Goal: Task Accomplishment & Management: Manage account settings

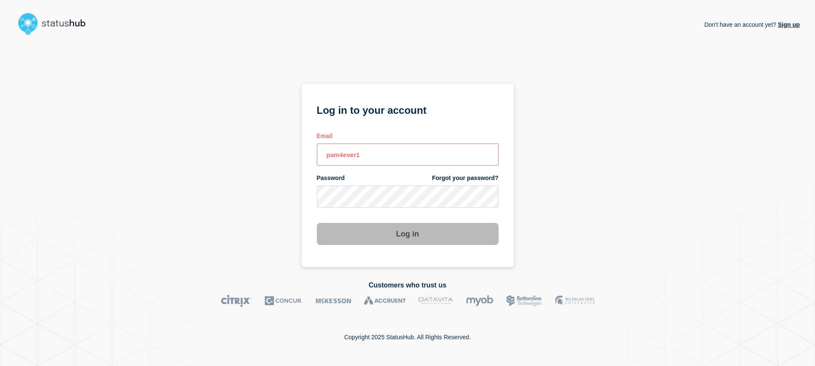
type input "pam4ever18"
type input "[EMAIL_ADDRESS][DOMAIN_NAME]"
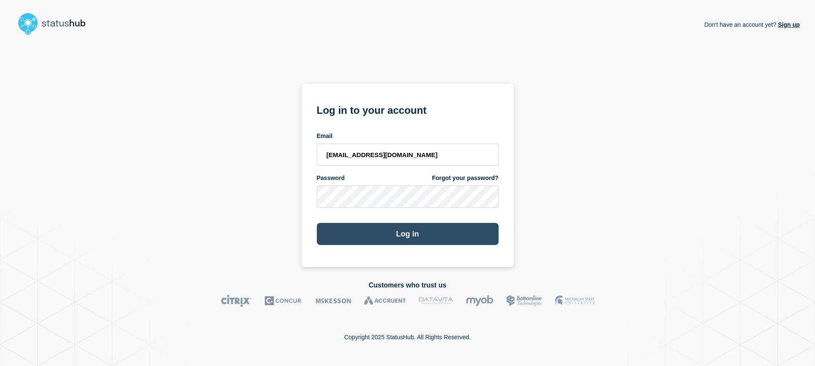
click at [420, 236] on button "Log in" at bounding box center [408, 234] width 182 height 22
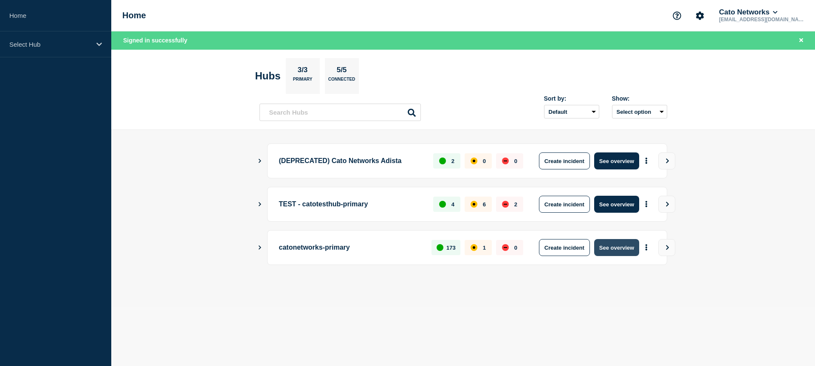
click at [620, 246] on button "See overview" at bounding box center [617, 247] width 45 height 17
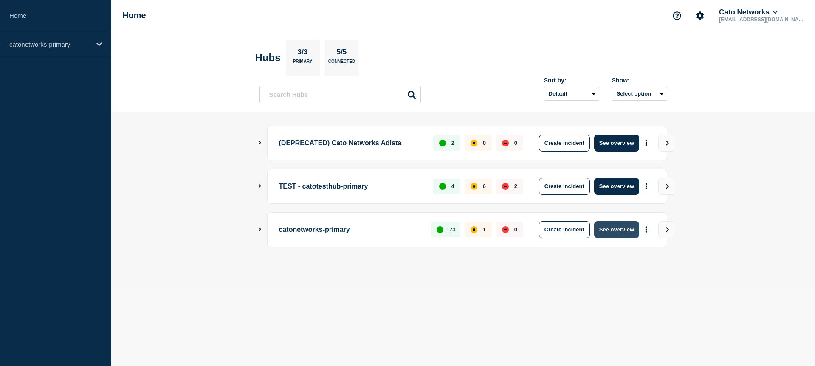
click at [617, 232] on button "See overview" at bounding box center [617, 229] width 45 height 17
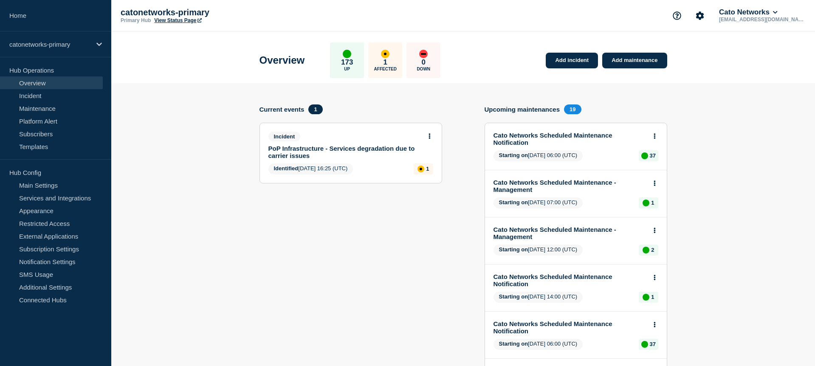
click at [295, 151] on link "PoP Infrastructure - Services degradation due to carrier issues" at bounding box center [345, 152] width 153 height 14
click at [280, 151] on link "PoP Infrastructure - Services degradation due to carrier issues" at bounding box center [345, 152] width 153 height 14
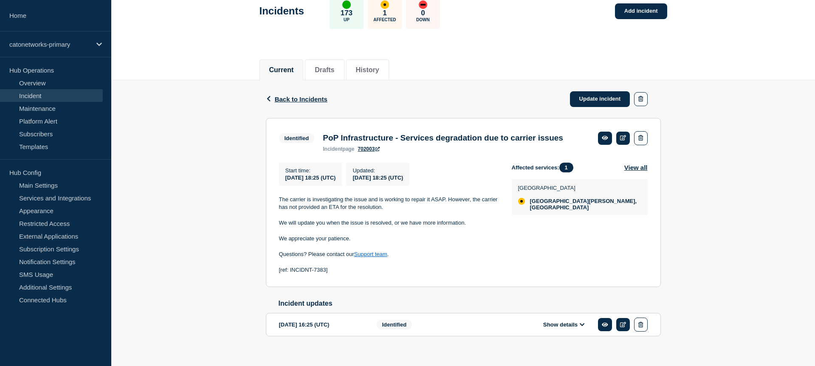
scroll to position [71, 0]
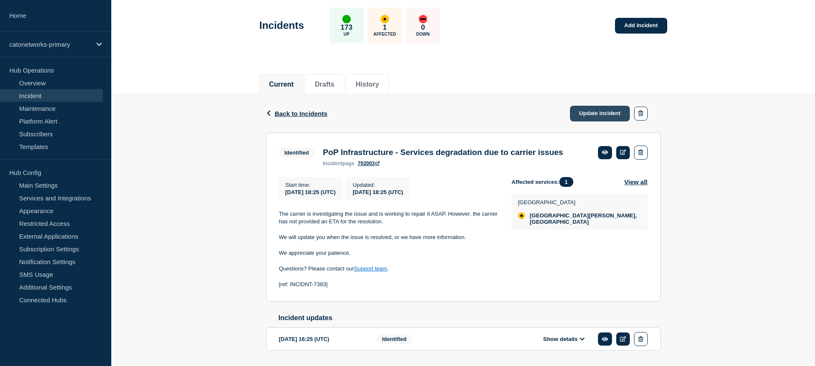
click at [595, 113] on link "Update incident" at bounding box center [600, 114] width 60 height 16
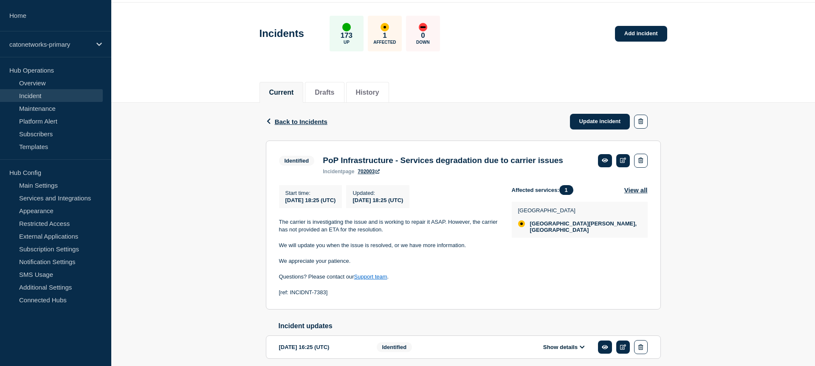
scroll to position [28, 0]
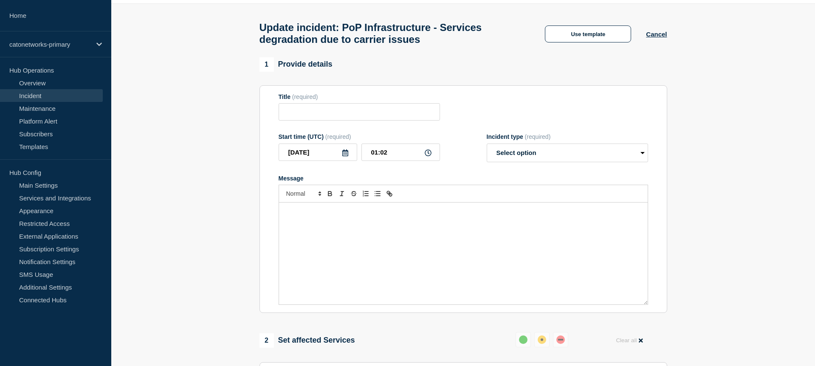
type input "PoP Infrastructure - Services degradation due to carrier issues"
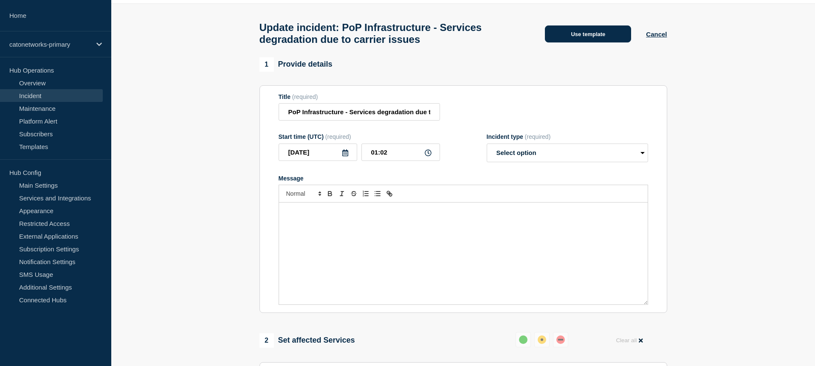
click at [583, 34] on button "Use template" at bounding box center [588, 33] width 86 height 17
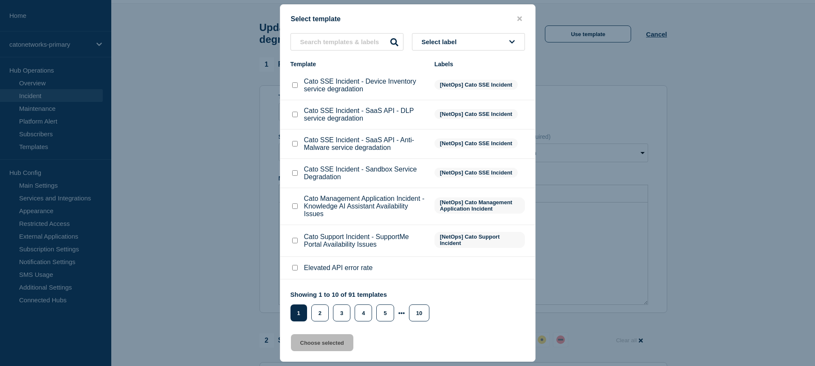
click at [466, 44] on button "Select label" at bounding box center [468, 41] width 113 height 17
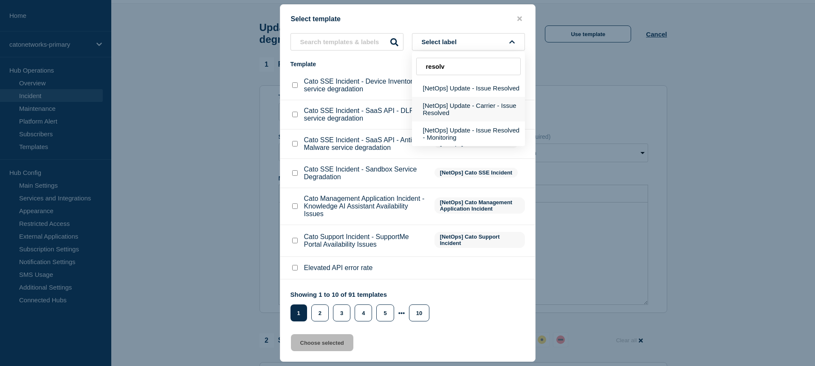
scroll to position [61, 0]
type input "resolv"
drag, startPoint x: 479, startPoint y: 91, endPoint x: 495, endPoint y: 96, distance: 16.9
click at [479, 91] on button "[NetOps] Update - Issue Resolved" at bounding box center [468, 87] width 113 height 17
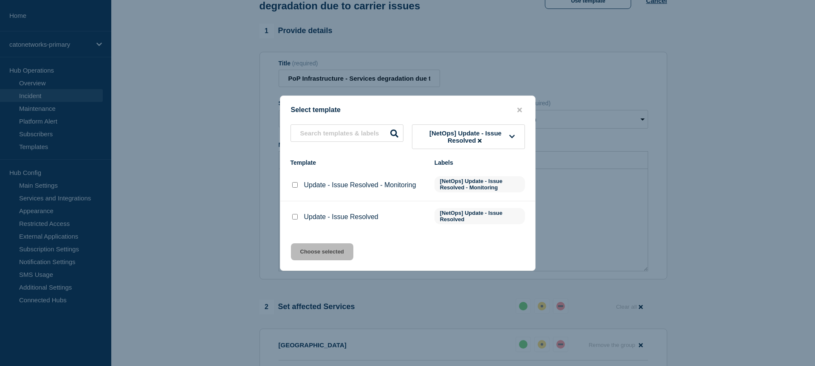
click at [294, 220] on input "Update - Issue Resolved checkbox" at bounding box center [295, 217] width 6 height 6
checkbox input "true"
click at [319, 258] on button "Choose selected" at bounding box center [322, 252] width 62 height 17
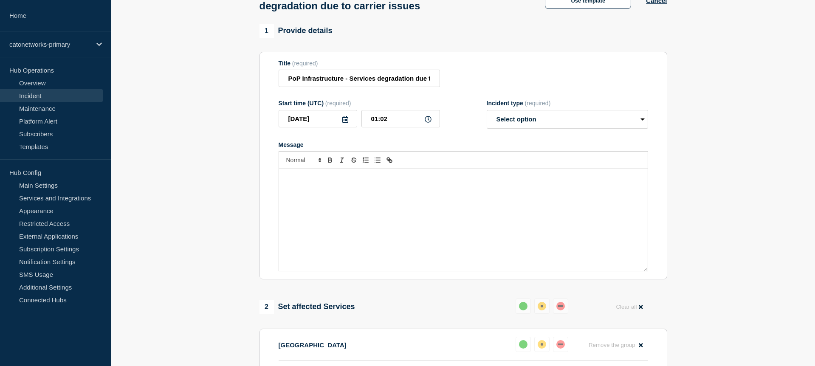
select select "resolved"
radio input "false"
radio input "true"
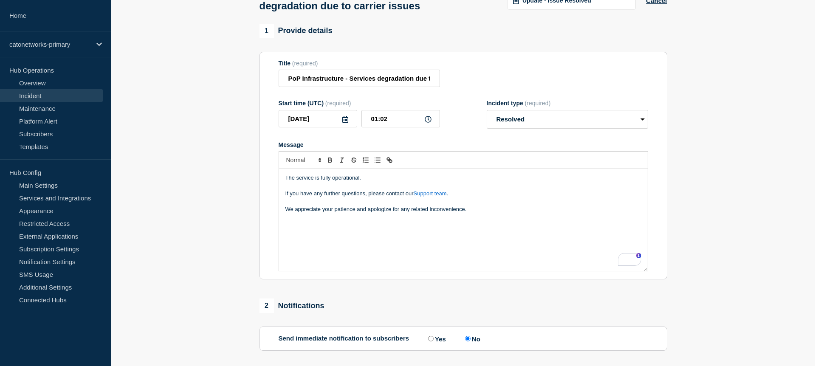
click at [318, 247] on div "The service is fully operational. If you have any further questions, please con…" at bounding box center [463, 220] width 369 height 102
click at [576, 124] on select "Select option Investigating Identified Monitoring Resolved" at bounding box center [567, 119] width 161 height 19
select select "monitoring"
click at [487, 118] on select "Select option Investigating Identified Monitoring Resolved" at bounding box center [567, 119] width 161 height 19
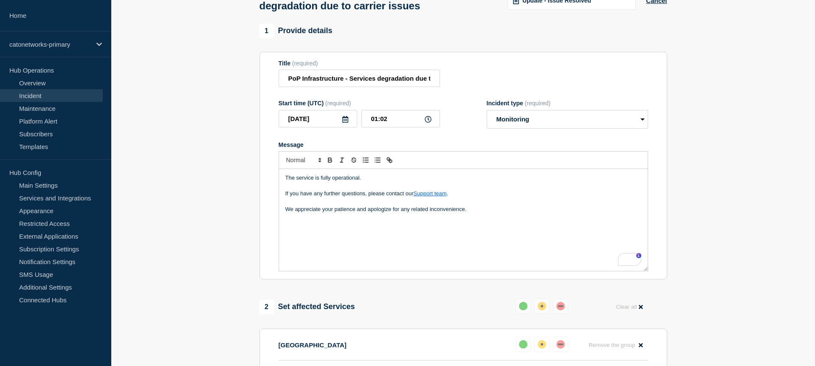
click at [484, 213] on p "We appreciate your patience and apologize for any related inconvenience." at bounding box center [464, 210] width 356 height 8
click at [344, 123] on icon at bounding box center [345, 119] width 7 height 7
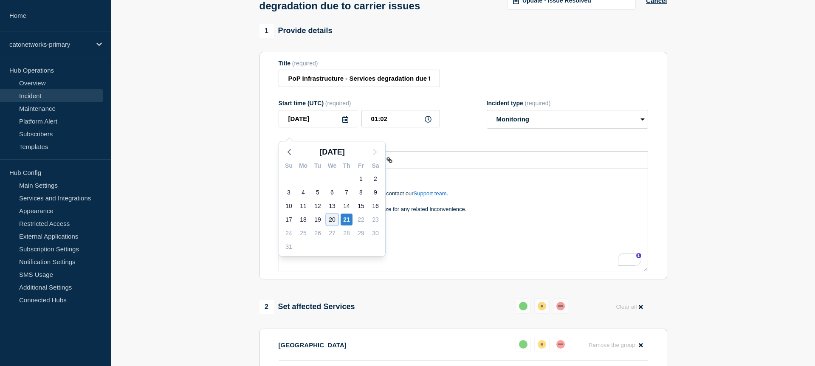
click at [335, 217] on div "20" at bounding box center [332, 220] width 12 height 12
type input "[DATE]"
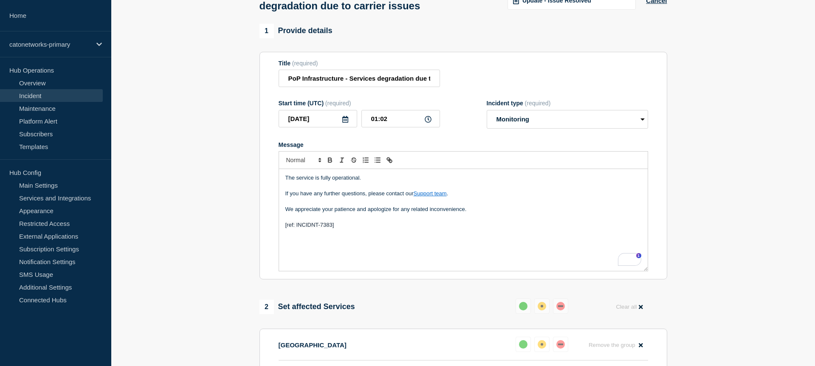
click at [346, 123] on icon at bounding box center [345, 119] width 7 height 7
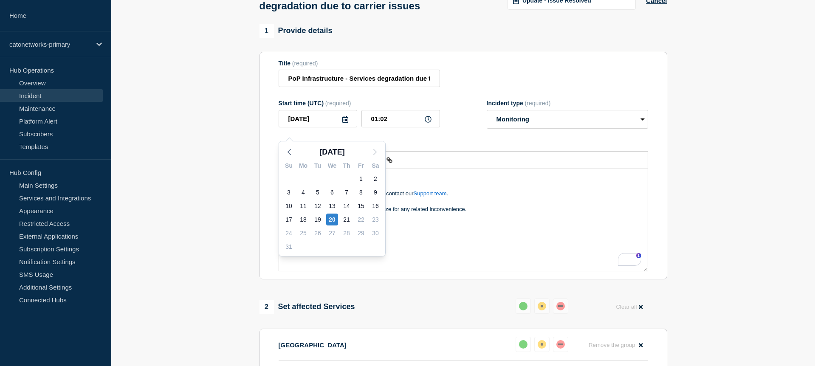
drag, startPoint x: 524, startPoint y: 187, endPoint x: 422, endPoint y: 150, distance: 108.1
click at [524, 182] on p "The service is fully operational." at bounding box center [464, 178] width 356 height 8
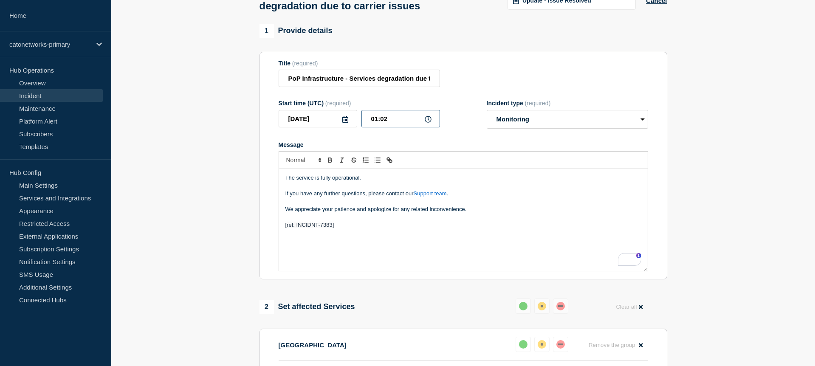
click at [370, 127] on input "01:02" at bounding box center [401, 118] width 79 height 17
click at [428, 123] on icon at bounding box center [428, 119] width 7 height 7
click at [367, 127] on input "01:02" at bounding box center [401, 118] width 79 height 17
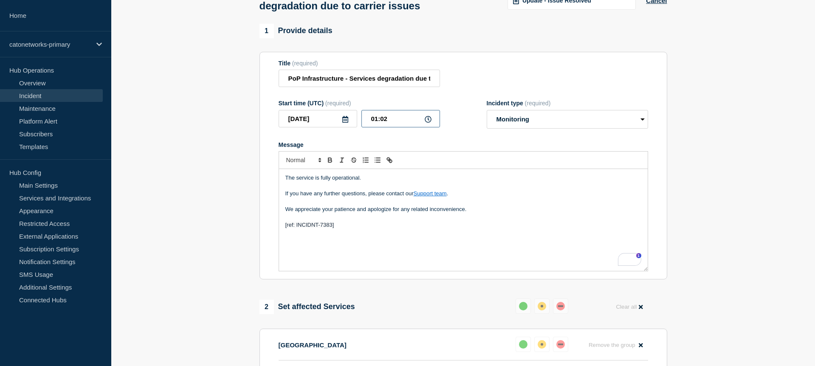
click at [367, 127] on input "01:02" at bounding box center [401, 118] width 79 height 17
type input "23:00"
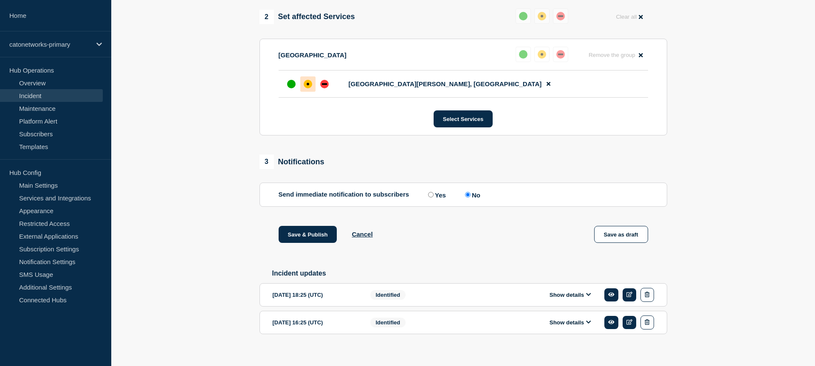
scroll to position [377, 0]
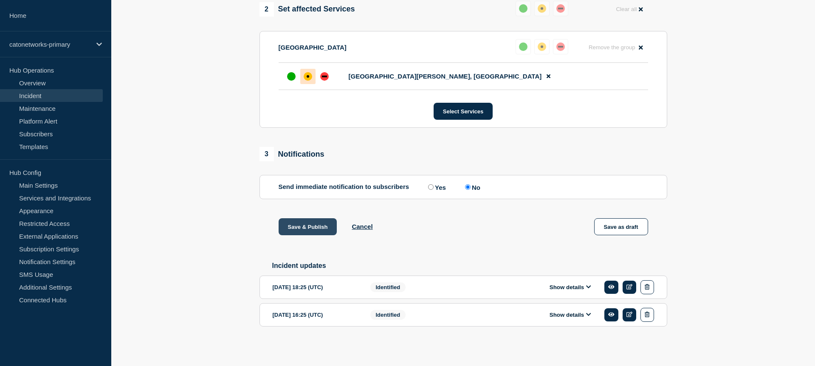
click at [314, 221] on button "Save & Publish" at bounding box center [308, 226] width 59 height 17
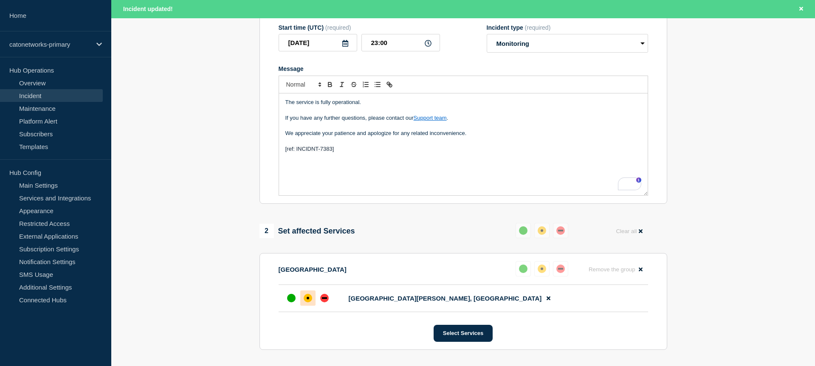
scroll to position [0, 0]
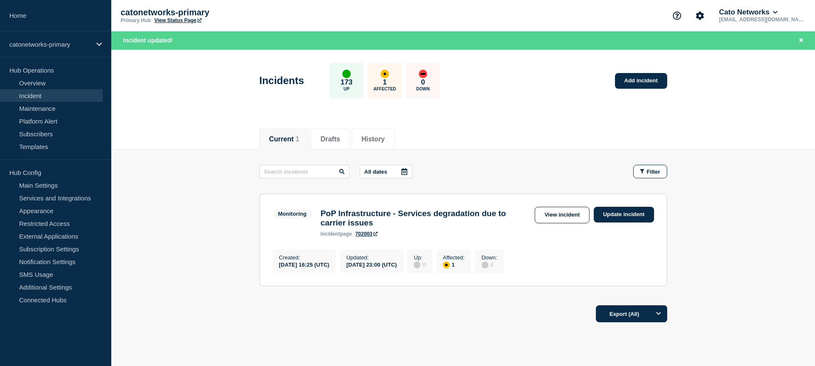
click at [291, 228] on div "Monitoring PoP Infrastructure - Services degradation due to carrier issues inci…" at bounding box center [404, 222] width 263 height 30
click at [612, 218] on link "Update incident" at bounding box center [624, 215] width 60 height 16
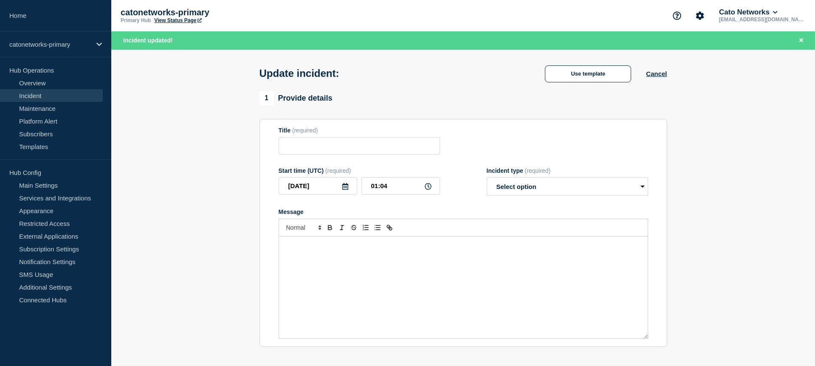
type input "PoP Infrastructure - Services degradation due to carrier issues"
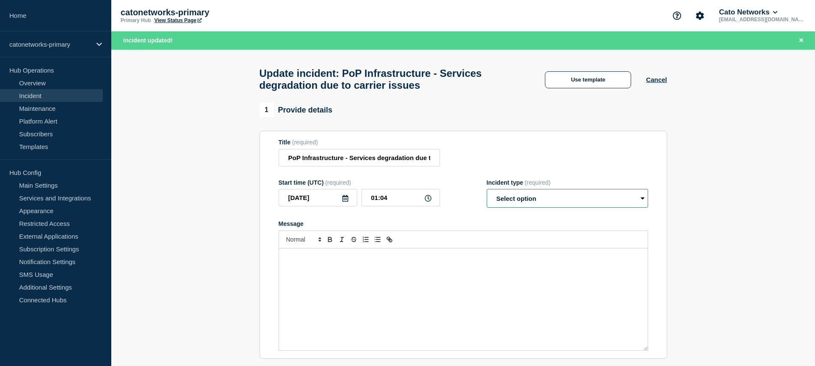
click at [540, 204] on select "Select option Investigating Identified Monitoring Resolved" at bounding box center [567, 198] width 161 height 19
click at [587, 85] on button "Use template" at bounding box center [588, 79] width 86 height 17
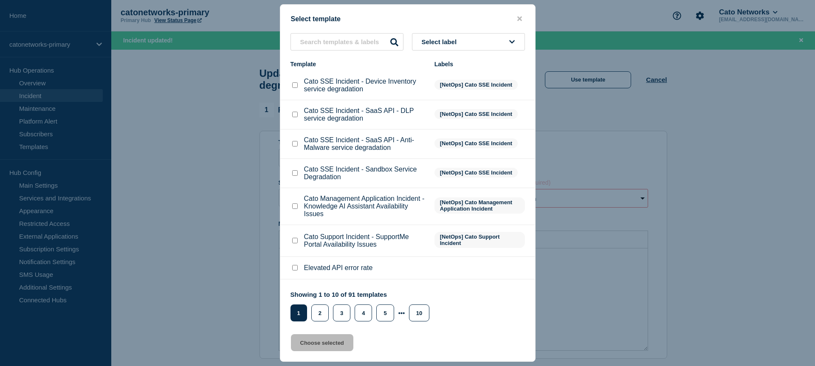
click at [429, 188] on li "Cato SSE Incident - Sandbox Service Degradation [NetOps] Cato SSE Incident" at bounding box center [407, 206] width 255 height 37
click at [459, 42] on span "Select label" at bounding box center [441, 41] width 39 height 7
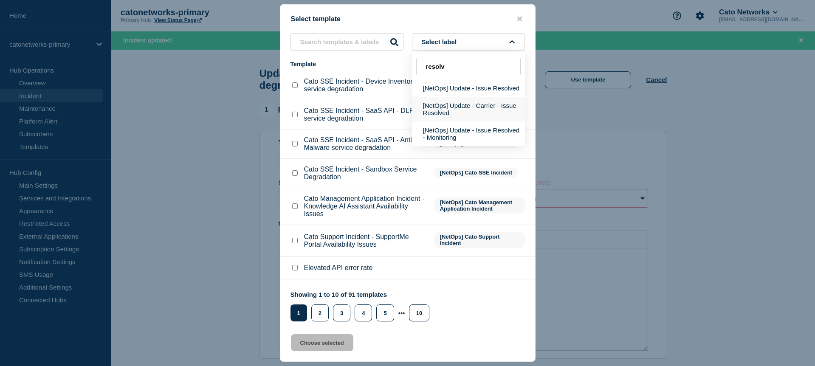
type input "resolv"
click at [484, 113] on button "[NetOps] Update - Carrier - Issue Resolved" at bounding box center [468, 109] width 113 height 25
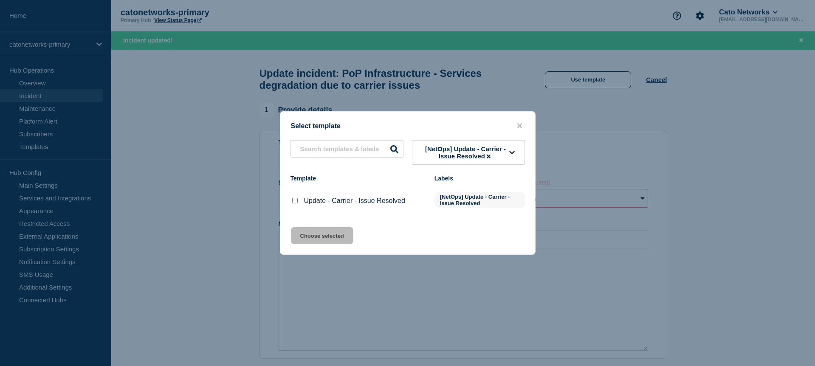
click at [295, 203] on input "Update - Carrier - Issue Resolved checkbox" at bounding box center [295, 201] width 6 height 6
checkbox input "true"
click at [333, 239] on button "Choose selected" at bounding box center [322, 235] width 62 height 17
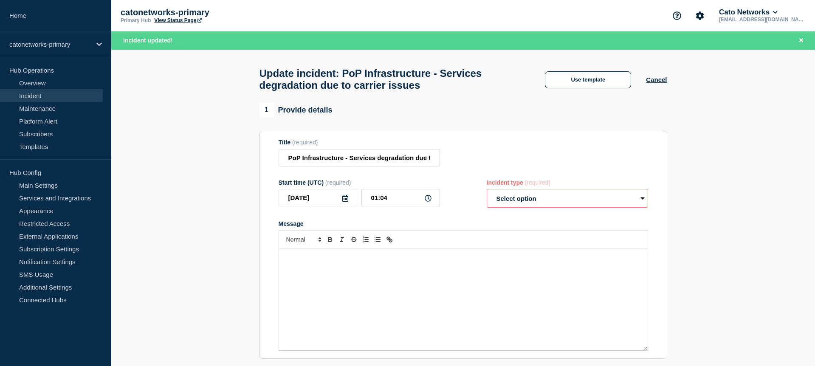
select select "resolved"
radio input "false"
radio input "true"
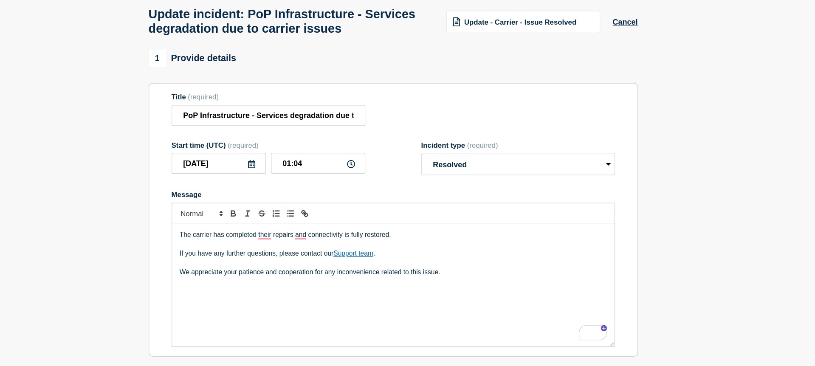
scroll to position [74, 0]
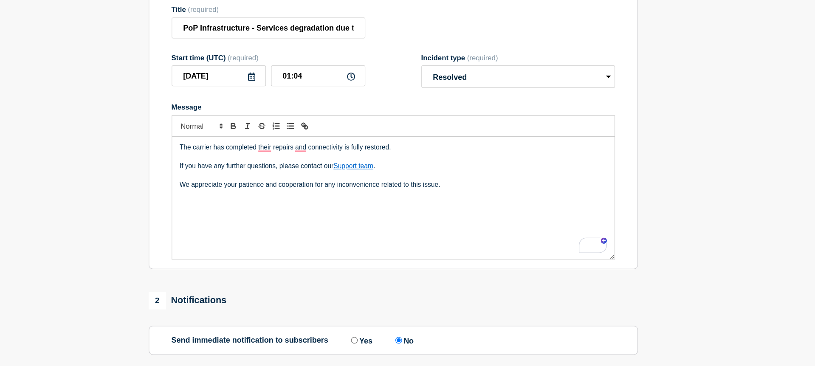
click at [537, 218] on p "We appreciate your patience and cooperation for any inconvenience related to th…" at bounding box center [464, 215] width 356 height 8
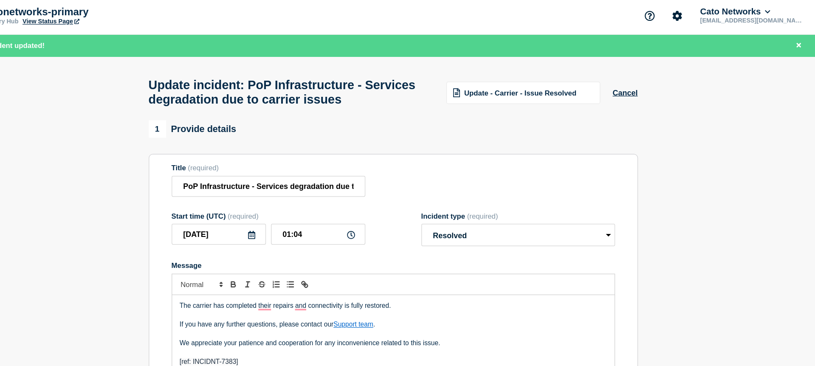
scroll to position [0, 0]
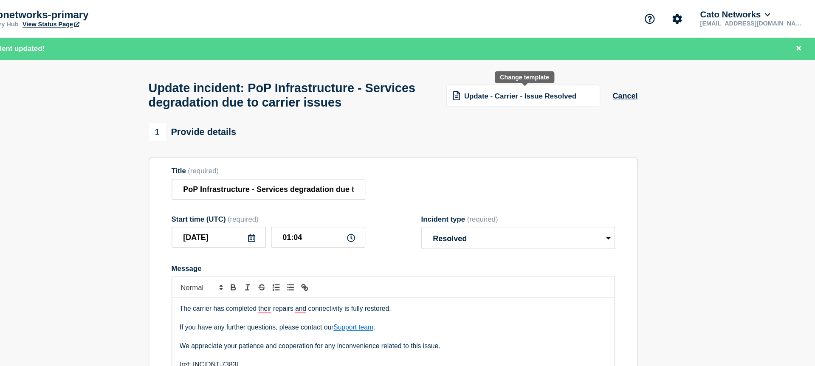
click at [570, 80] on span "Update - Carrier - Issue Resolved" at bounding box center [569, 79] width 93 height 7
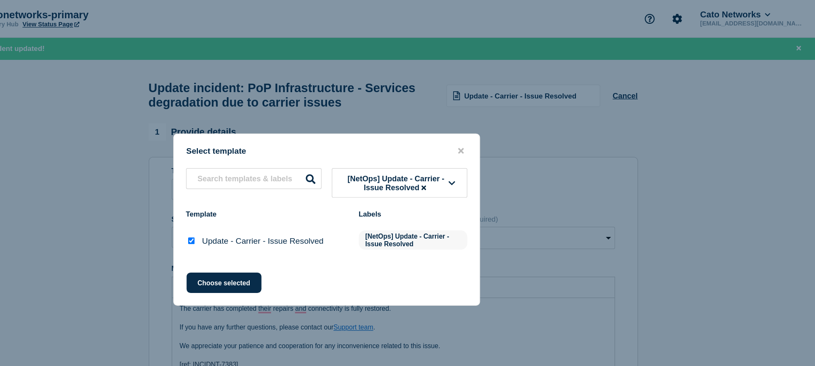
click at [454, 152] on span "[NetOps] Update - Carrier - Issue Resolved" at bounding box center [466, 152] width 88 height 14
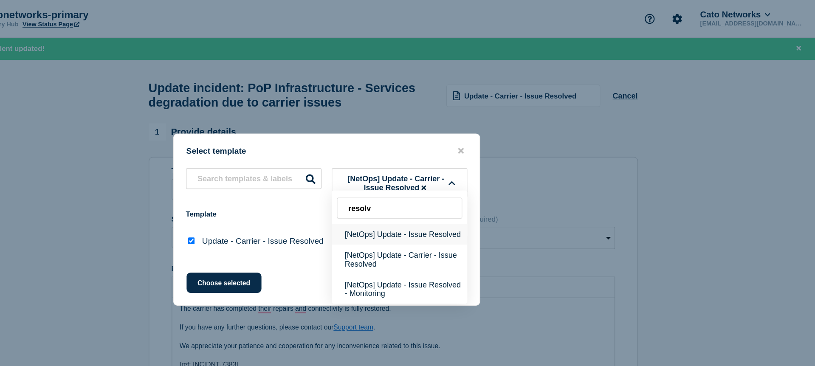
type input "resolv"
click at [479, 194] on button "[NetOps] Update - Issue Resolved" at bounding box center [468, 195] width 113 height 17
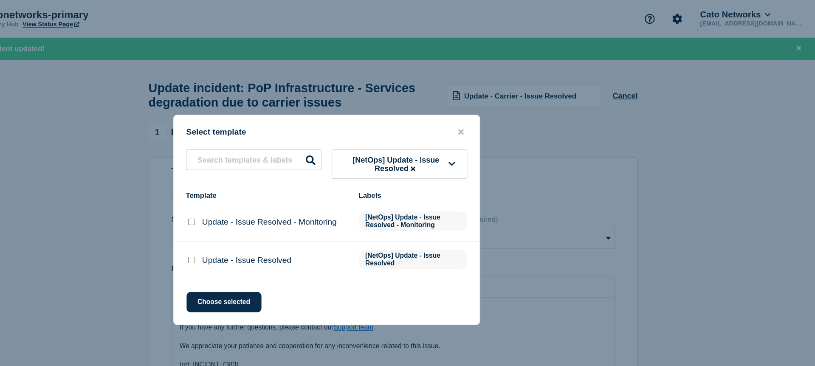
click at [291, 221] on div at bounding box center [295, 217] width 8 height 8
drag, startPoint x: 295, startPoint y: 221, endPoint x: 302, endPoint y: 236, distance: 16.4
click at [295, 220] on input "Update - Issue Resolved checkbox" at bounding box center [295, 217] width 6 height 6
checkbox input "true"
click at [311, 255] on button "Choose selected" at bounding box center [322, 252] width 62 height 17
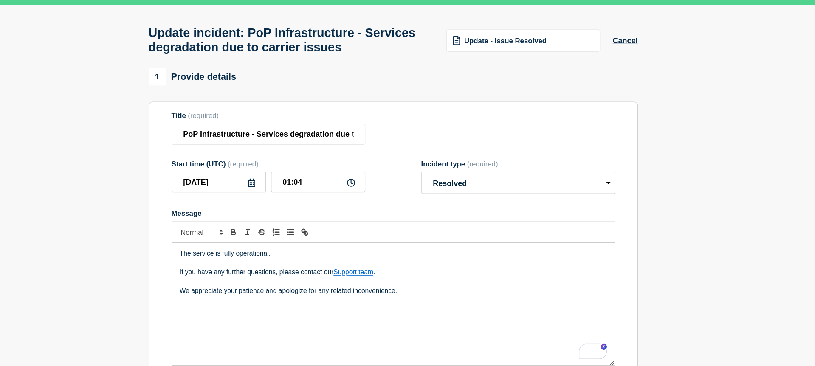
scroll to position [64, 0]
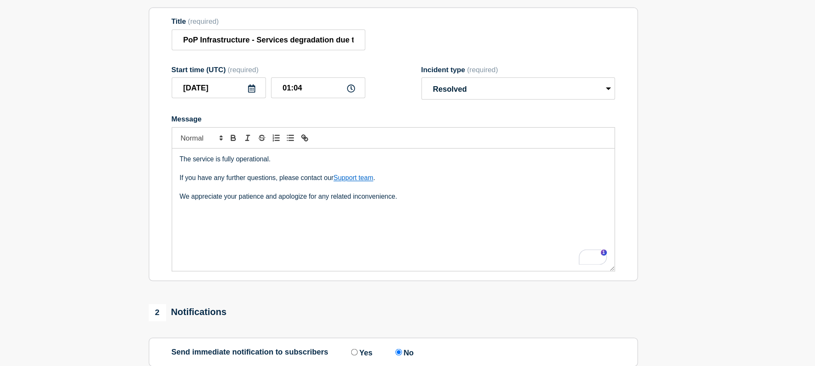
click at [506, 229] on p "We appreciate your patience and apologize for any related inconvenience." at bounding box center [464, 225] width 356 height 8
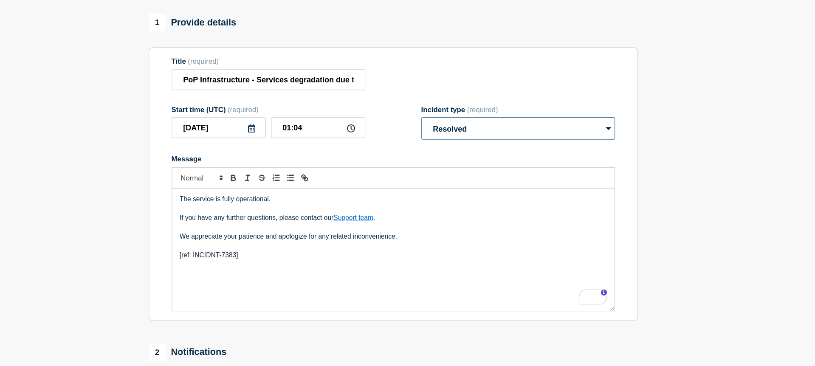
click at [565, 144] on select "Select option Investigating Identified Monitoring Resolved" at bounding box center [567, 134] width 161 height 19
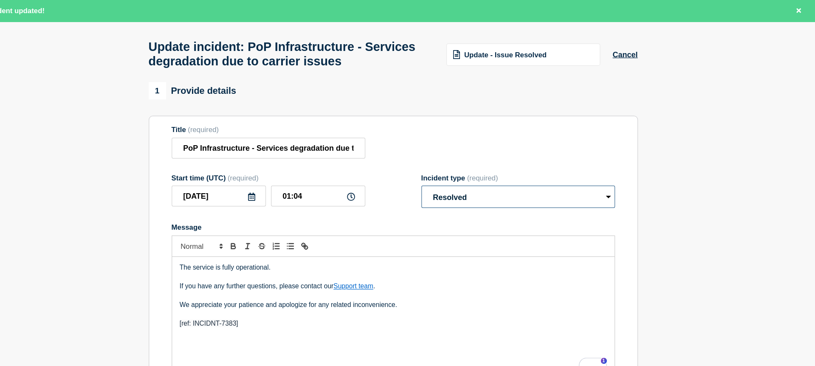
scroll to position [0, 0]
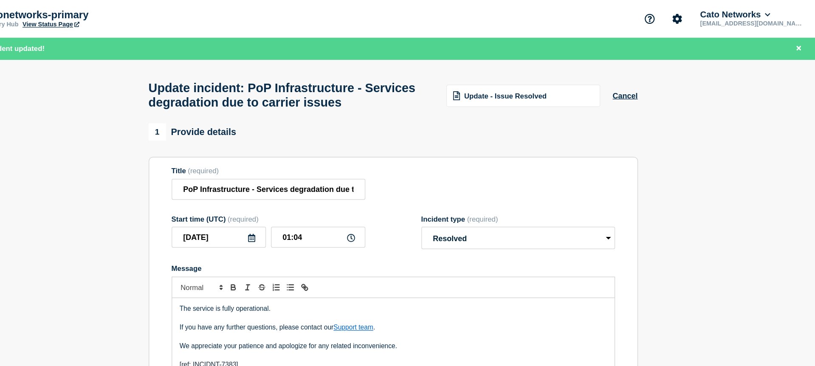
click at [586, 88] on div "Update - Issue Resolved" at bounding box center [572, 80] width 128 height 19
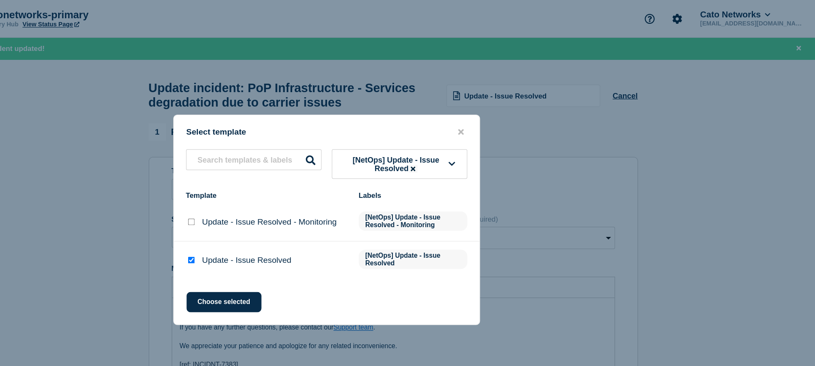
click at [477, 138] on button at bounding box center [479, 141] width 7 height 6
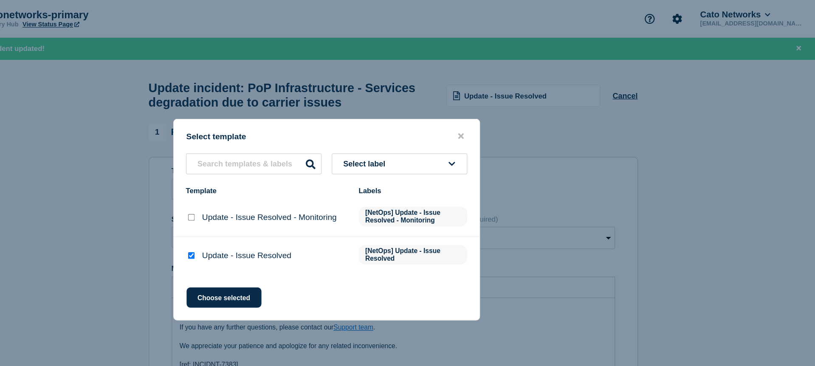
click at [462, 134] on button "Select label" at bounding box center [468, 136] width 113 height 17
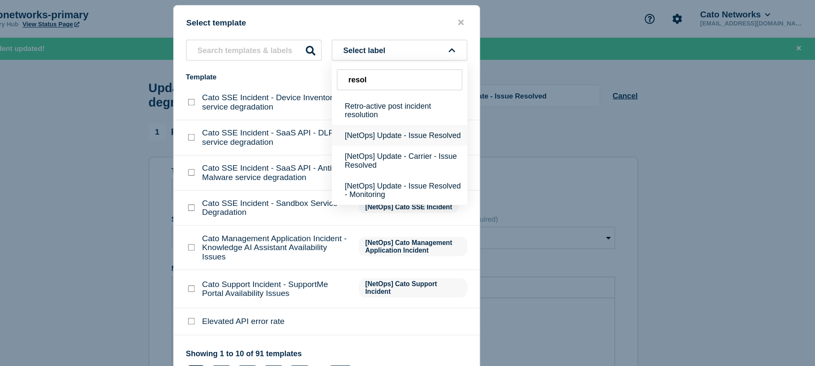
type input "resol"
click at [498, 119] on button "[NetOps] Update - Issue Resolved" at bounding box center [468, 112] width 113 height 17
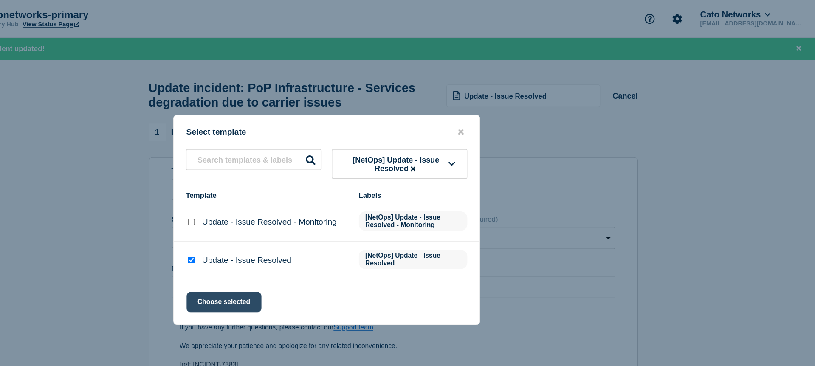
click at [324, 256] on button "Choose selected" at bounding box center [322, 252] width 62 height 17
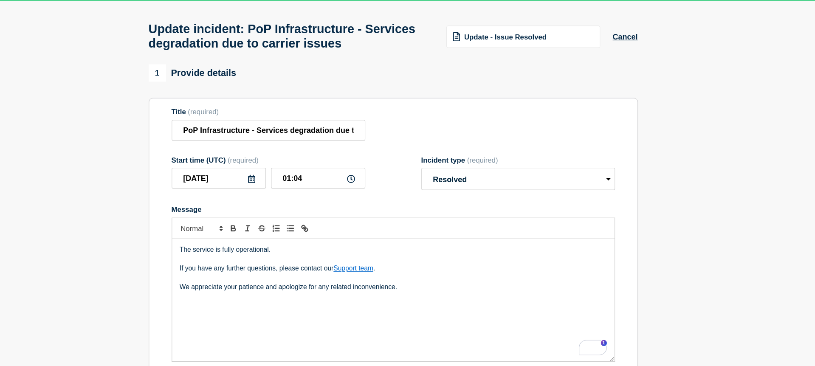
scroll to position [20, 0]
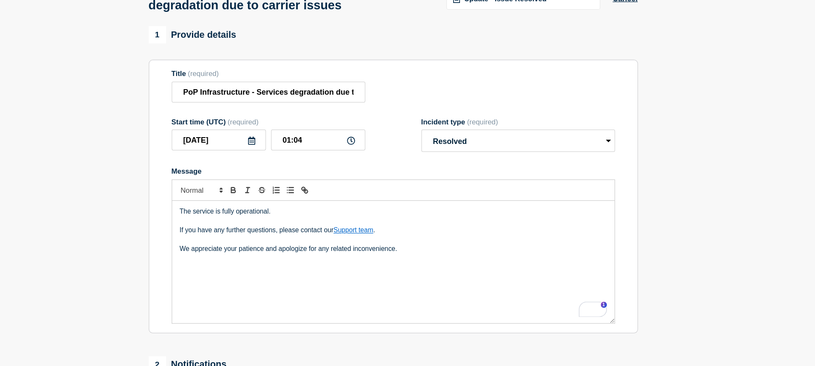
click at [477, 272] on p "We appreciate your patience and apologize for any related inconvenience." at bounding box center [464, 268] width 356 height 8
click at [382, 186] on input "01:04" at bounding box center [401, 177] width 79 height 17
type input "01:00"
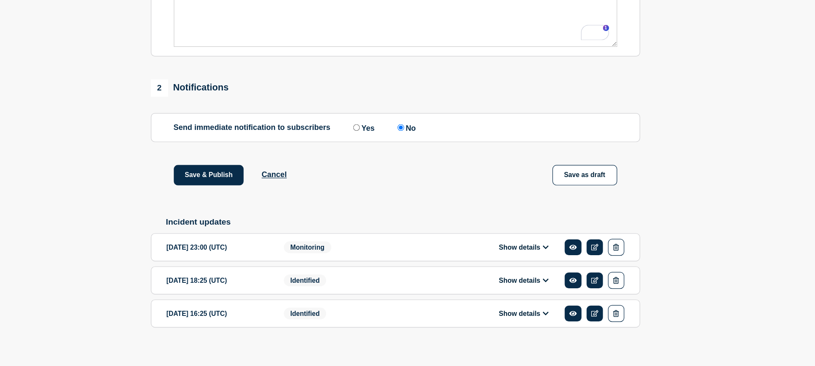
scroll to position [274, 0]
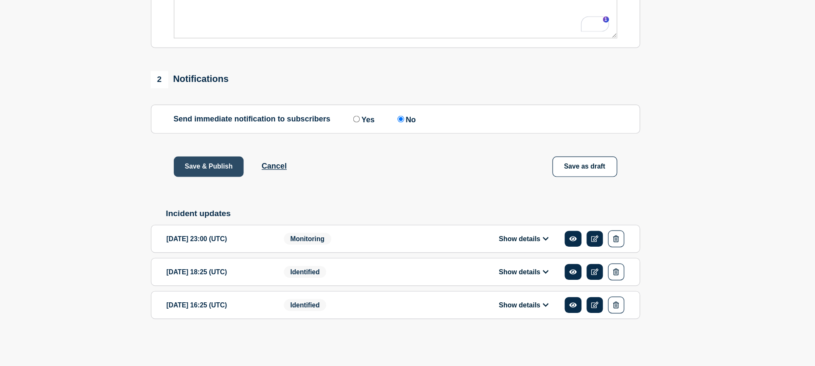
click at [317, 195] on button "Save & Publish" at bounding box center [308, 199] width 59 height 17
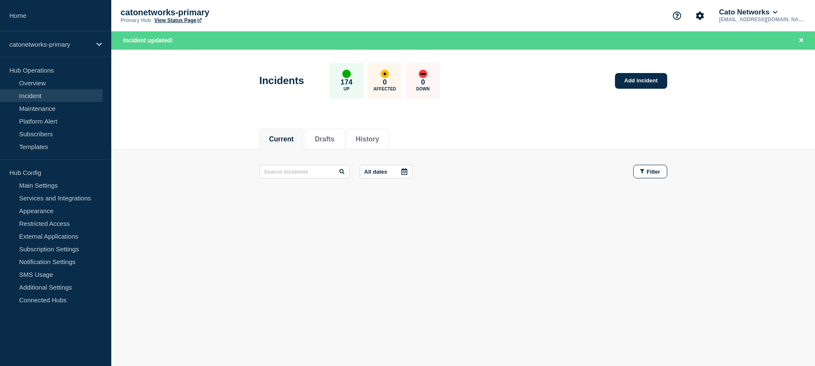
drag, startPoint x: 30, startPoint y: 96, endPoint x: 130, endPoint y: 106, distance: 100.4
click at [30, 96] on link "Incident" at bounding box center [51, 95] width 103 height 13
click at [36, 81] on link "Overview" at bounding box center [51, 82] width 103 height 13
